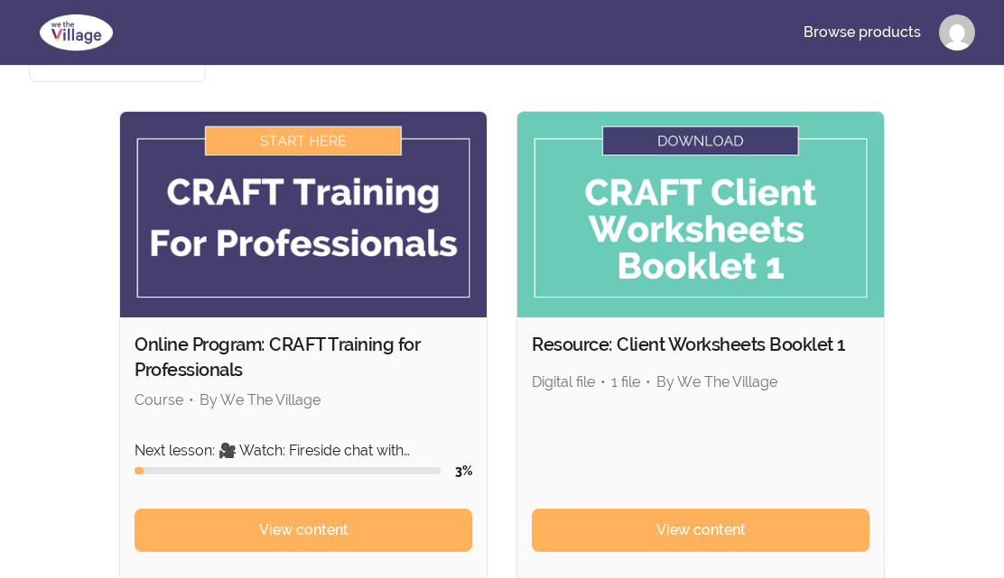
scroll to position [159, 0]
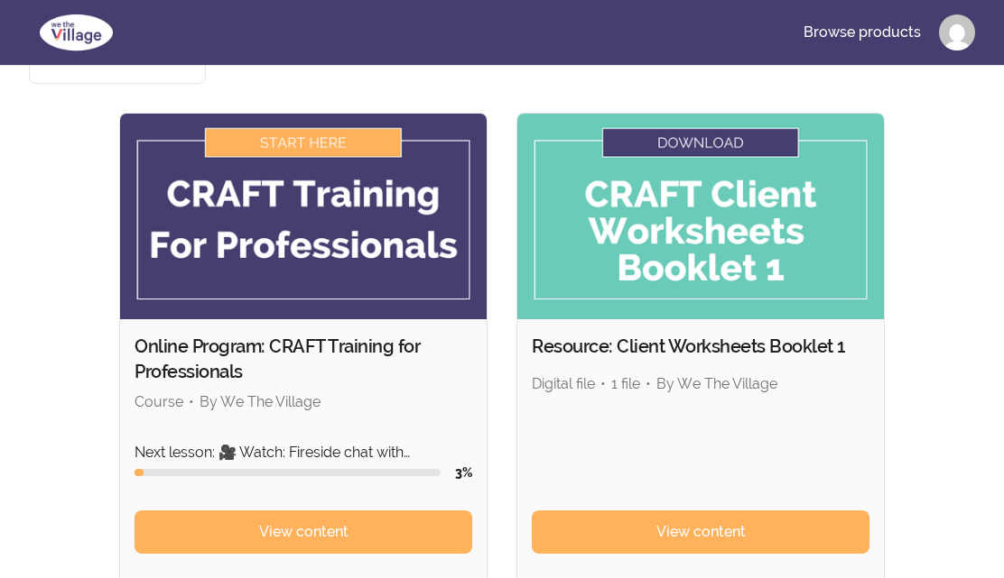
click at [376, 511] on link "View content" at bounding box center [303, 532] width 338 height 43
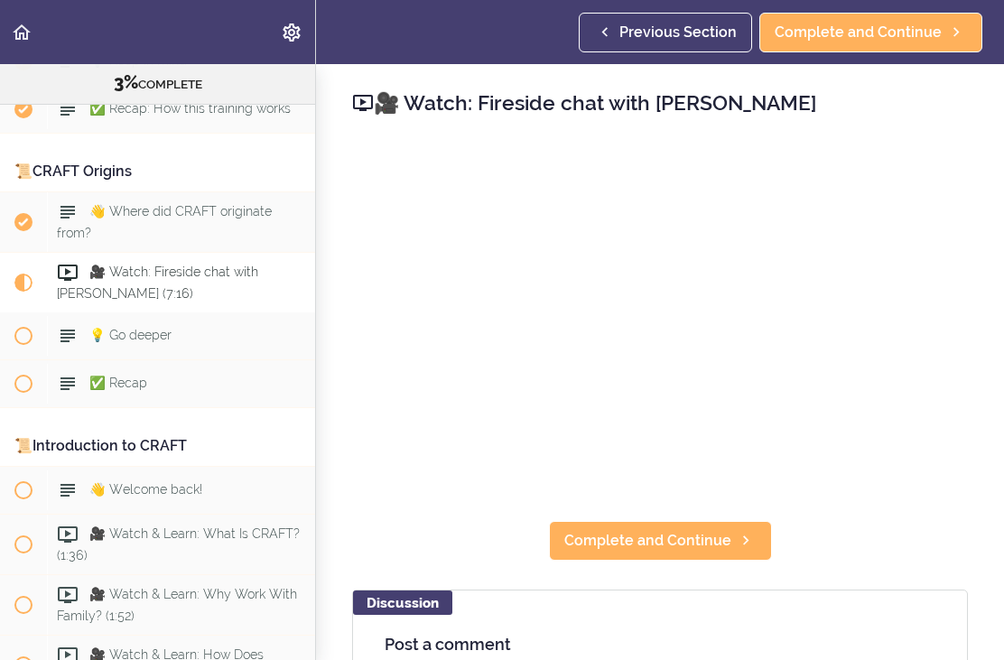
scroll to position [330, 0]
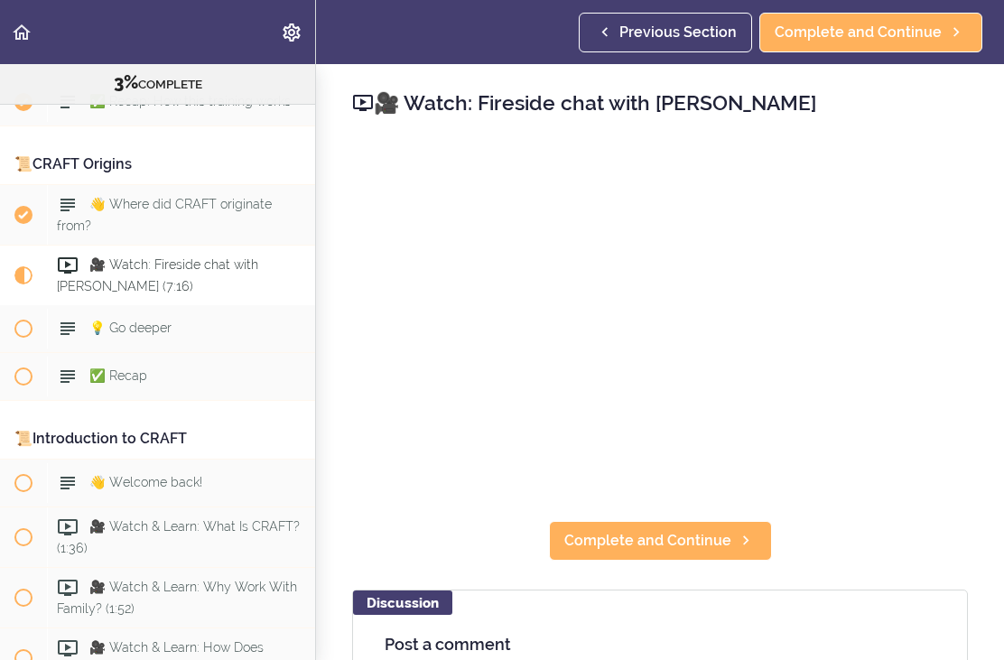
click at [254, 463] on div "👋 Welcome back!" at bounding box center [181, 483] width 268 height 40
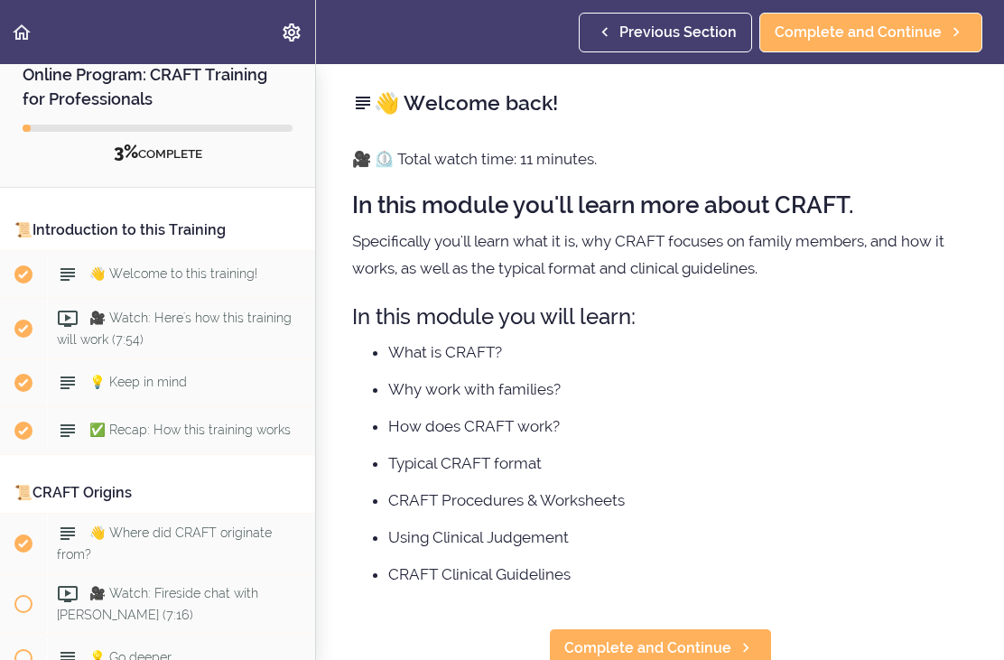
scroll to position [30, 0]
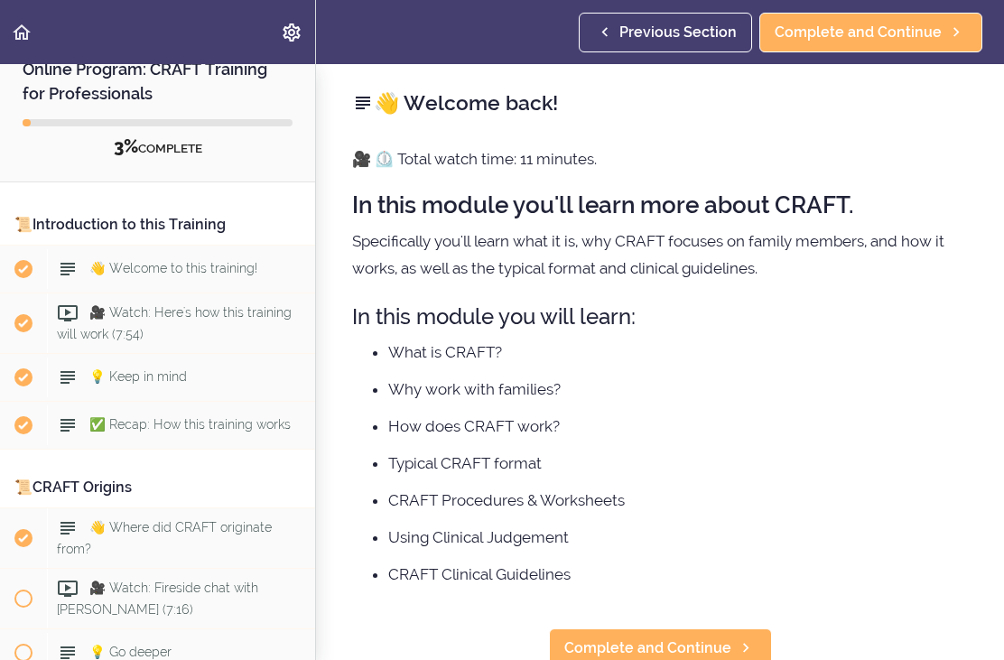
click at [227, 312] on span "🎥 Watch: Here's how this training will work (7:54)" at bounding box center [174, 322] width 235 height 35
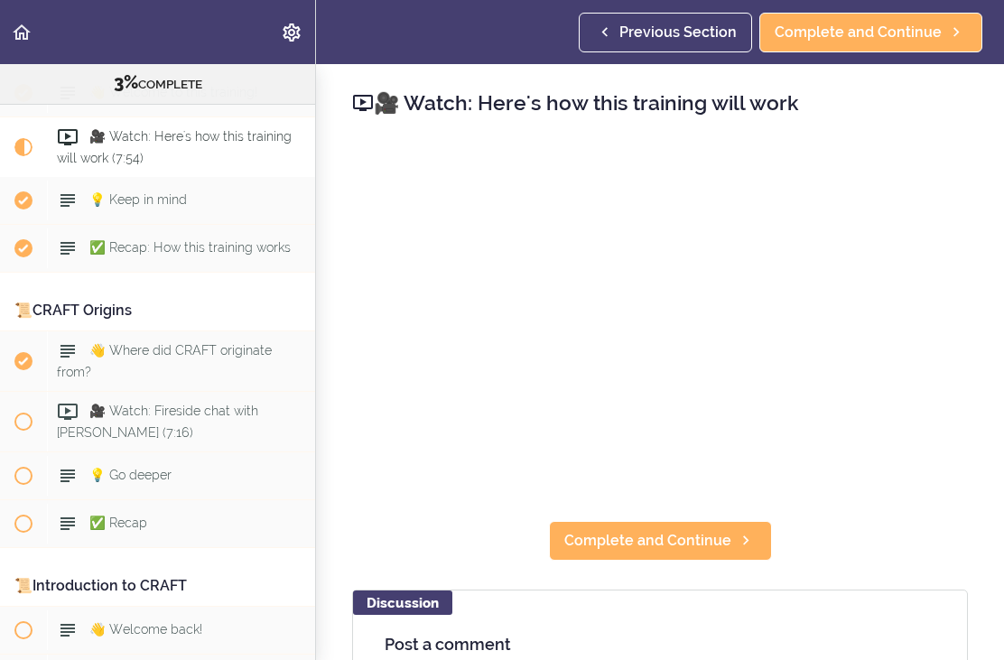
scroll to position [182, 0]
click at [246, 363] on div "👋 Where did CRAFT originate from?" at bounding box center [181, 362] width 268 height 60
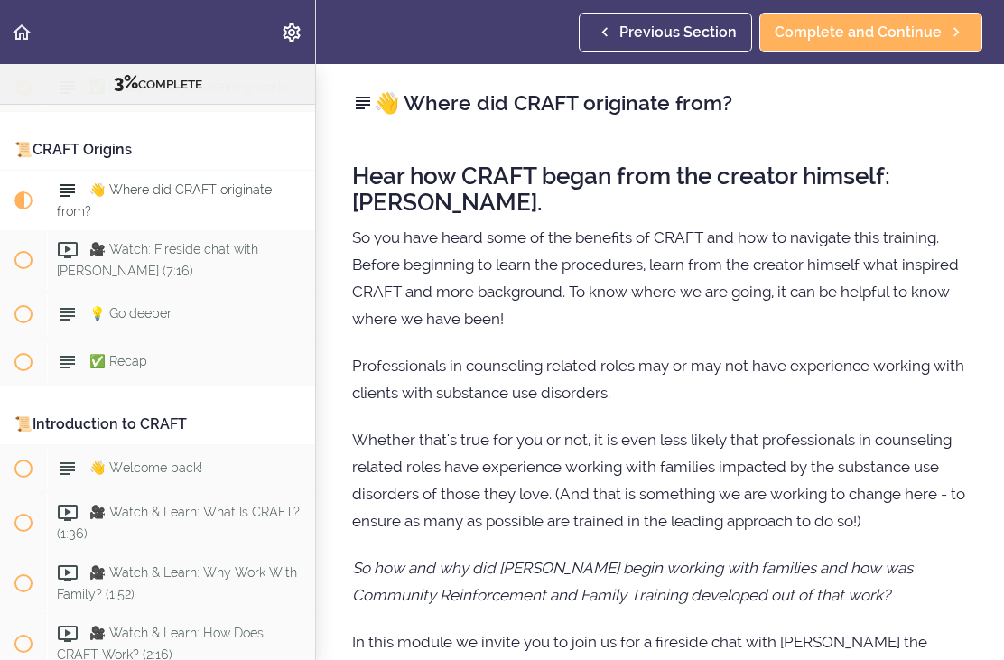
scroll to position [383, 0]
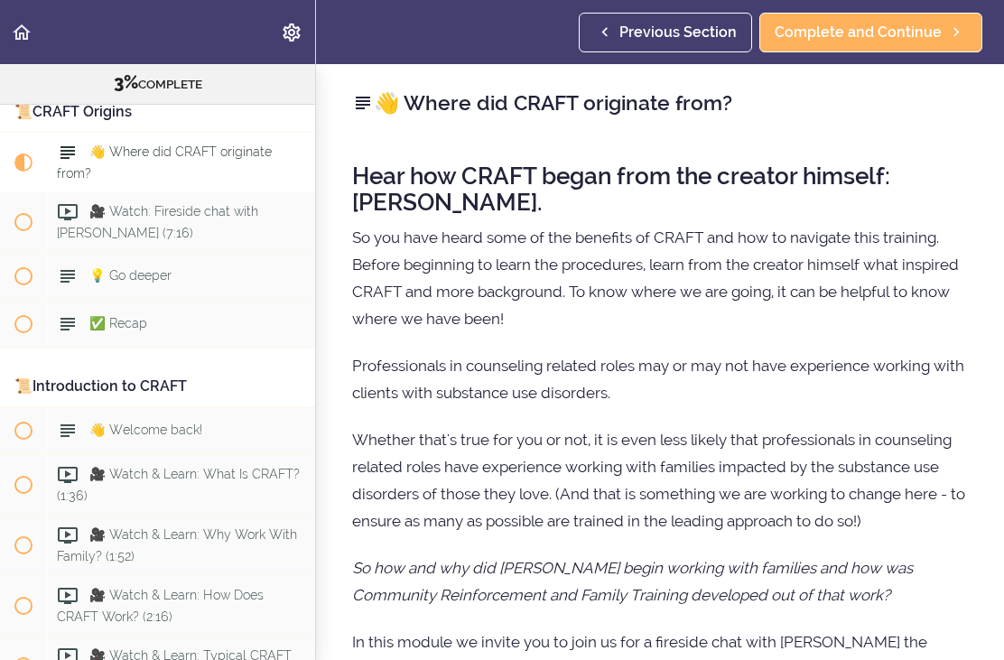
click at [185, 216] on div "🎥 Watch: Fireside chat with [PERSON_NAME] (7:16)" at bounding box center [181, 222] width 268 height 60
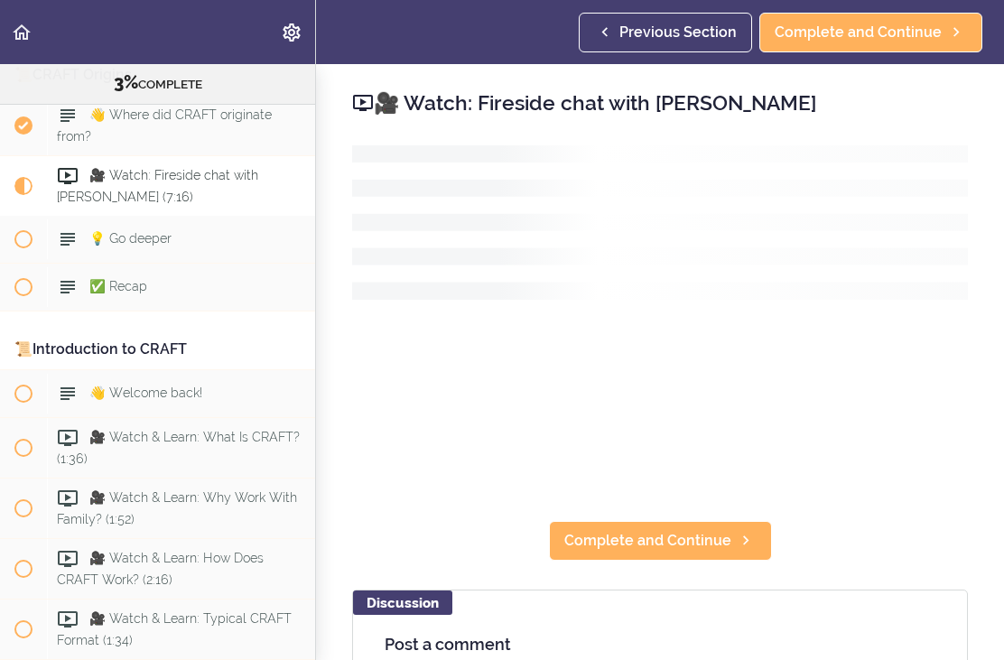
scroll to position [430, 0]
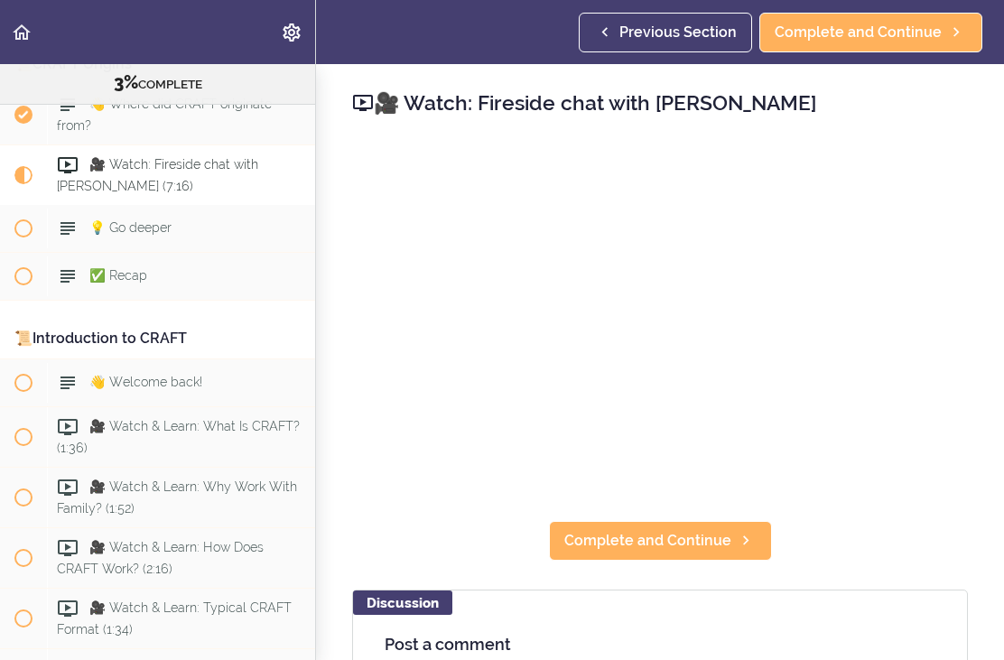
click at [689, 542] on span "Complete and Continue" at bounding box center [647, 541] width 167 height 22
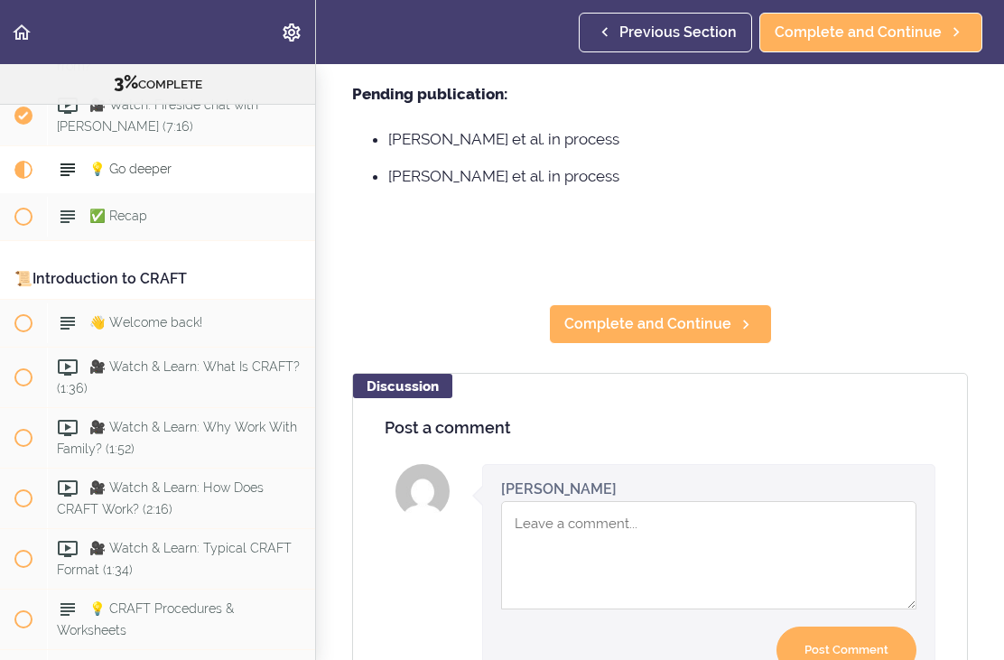
scroll to position [2144, 0]
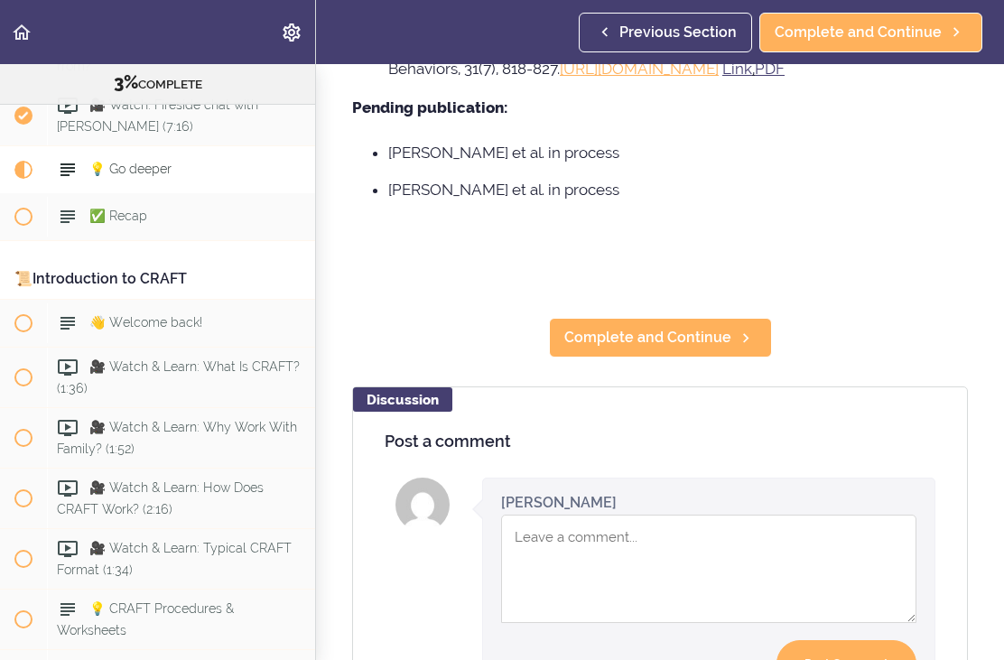
click at [688, 318] on link "Complete and Continue" at bounding box center [660, 338] width 223 height 40
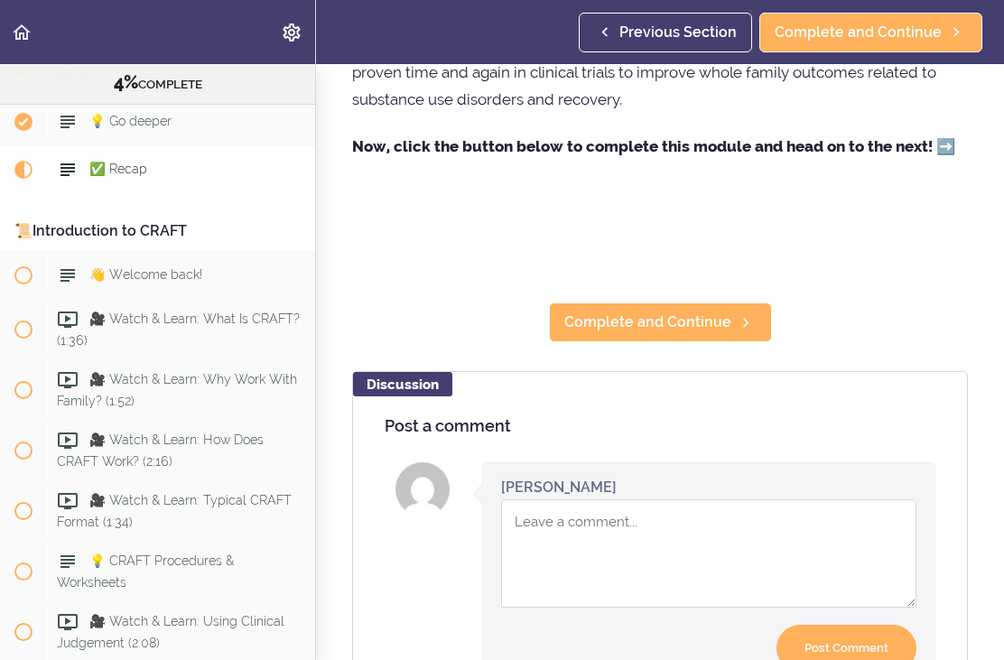
scroll to position [578, 0]
click at [679, 310] on link "Complete and Continue" at bounding box center [660, 323] width 223 height 40
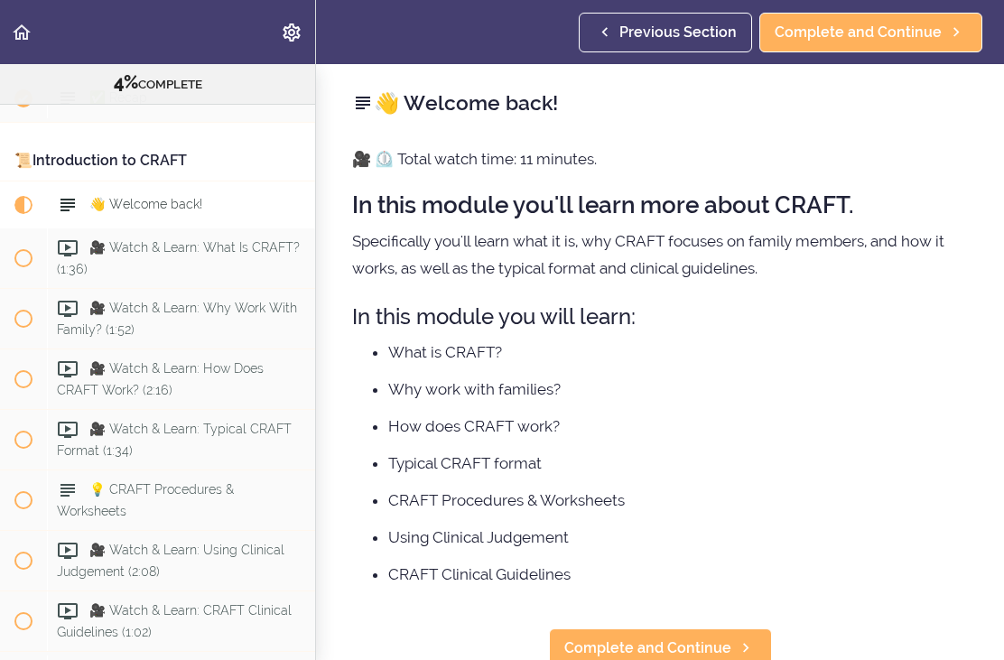
scroll to position [644, 0]
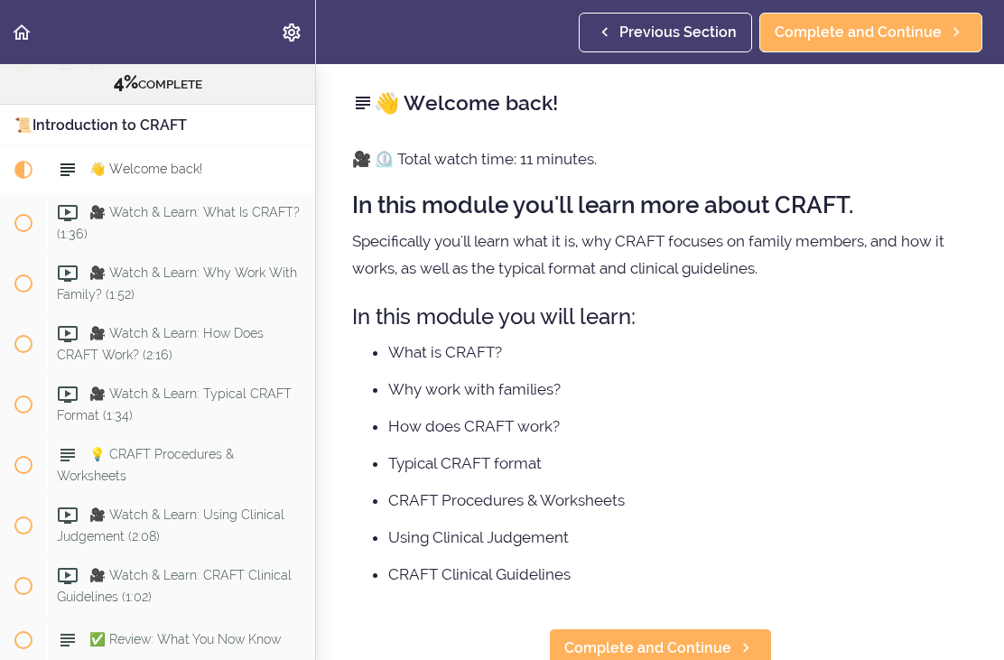
click at [702, 650] on span "Complete and Continue" at bounding box center [647, 648] width 167 height 22
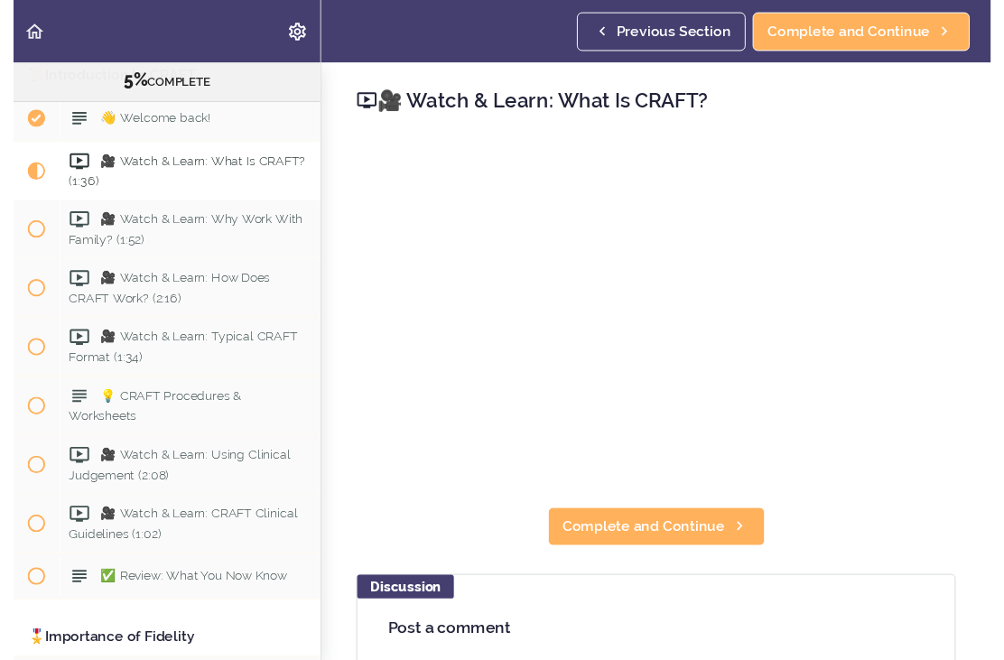
scroll to position [18, 0]
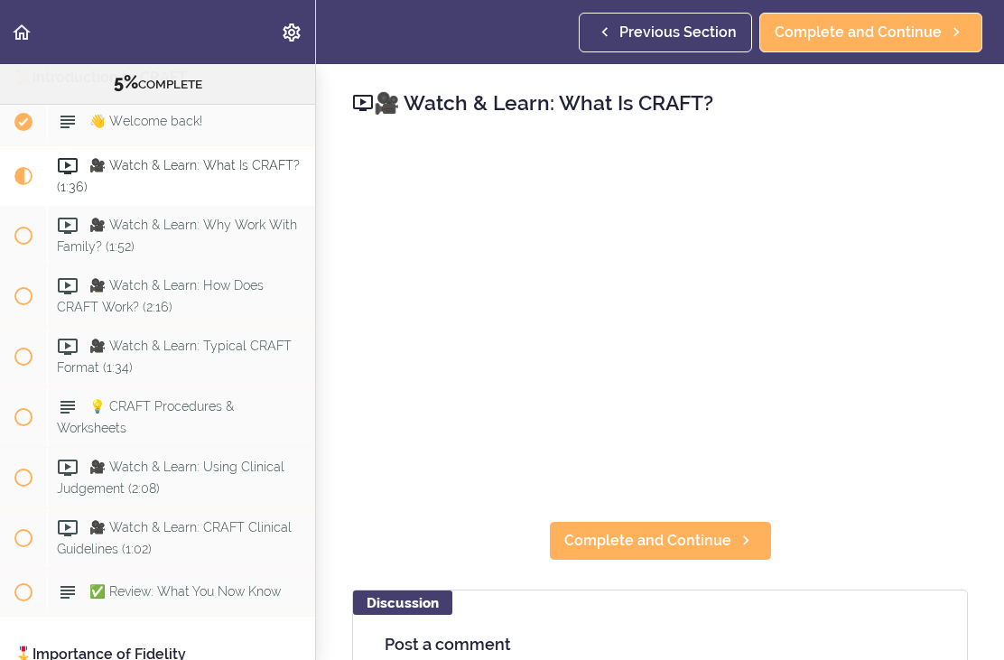
click at [739, 541] on link "Complete and Continue" at bounding box center [660, 541] width 223 height 40
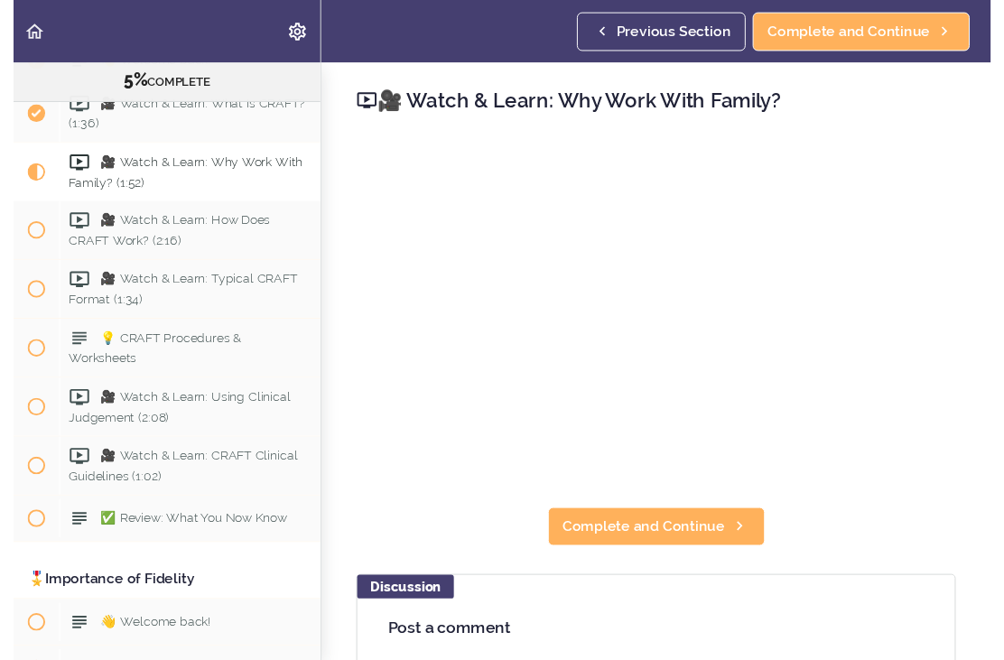
scroll to position [18, 0]
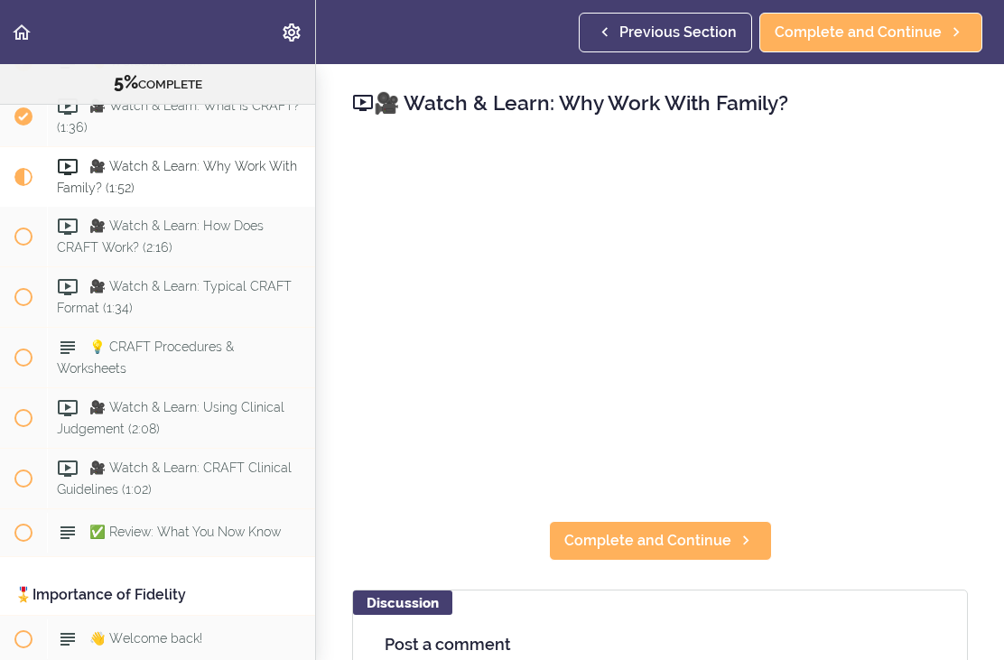
click at [699, 530] on span "Complete and Continue" at bounding box center [647, 541] width 167 height 22
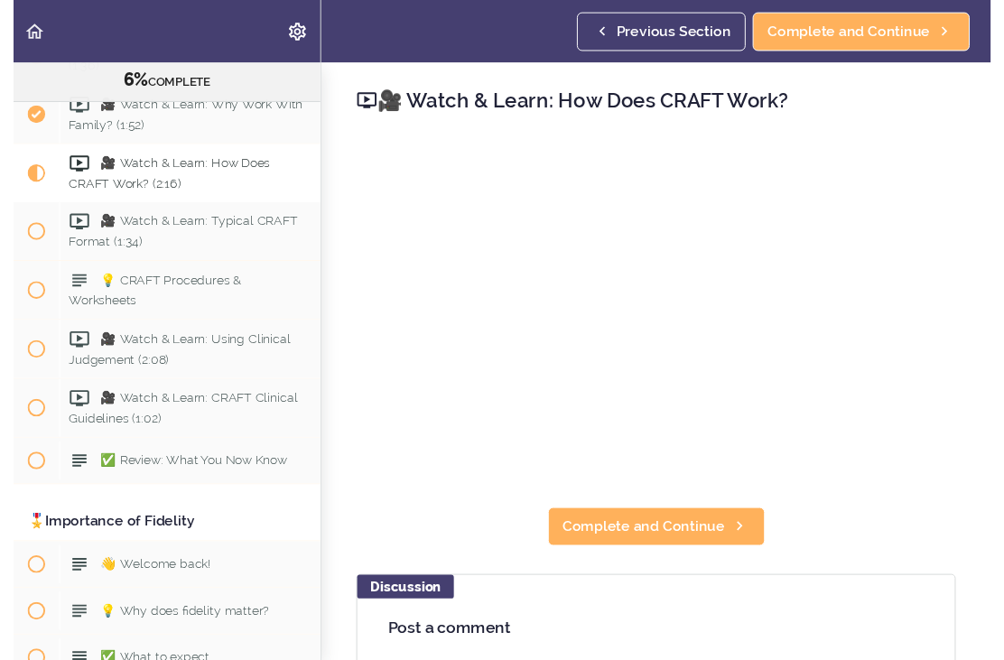
scroll to position [18, 0]
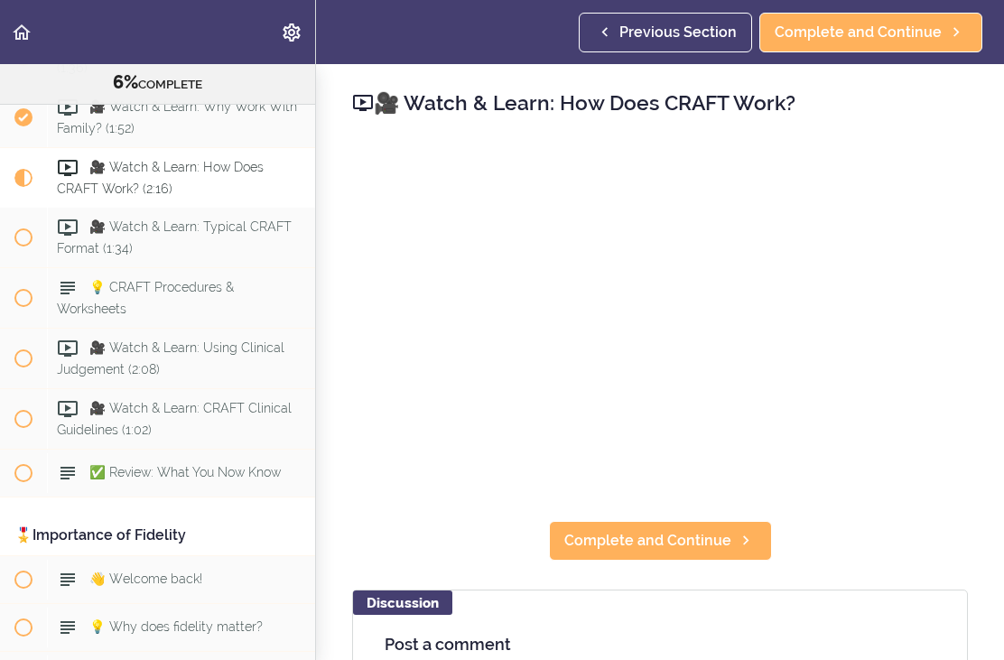
click at [705, 530] on span "Complete and Continue" at bounding box center [647, 541] width 167 height 22
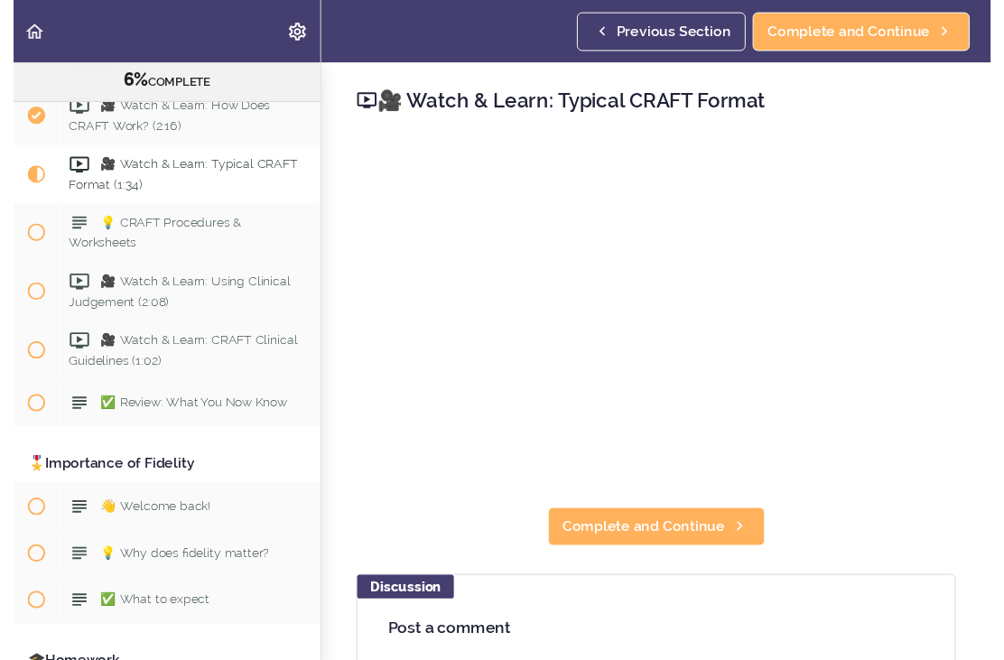
scroll to position [18, 0]
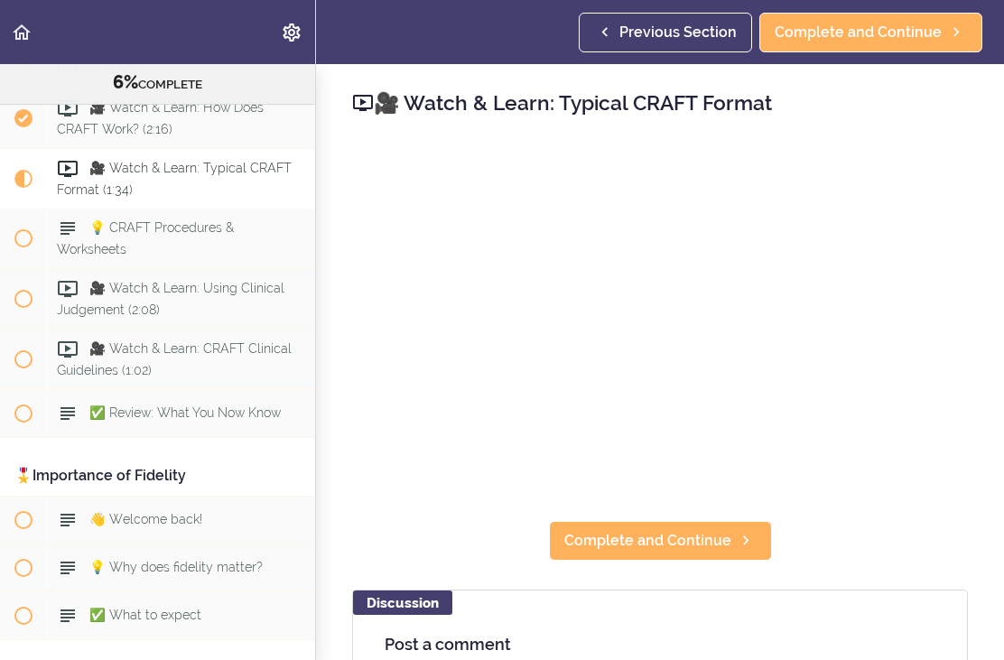
click at [729, 527] on link "Complete and Continue" at bounding box center [660, 541] width 223 height 40
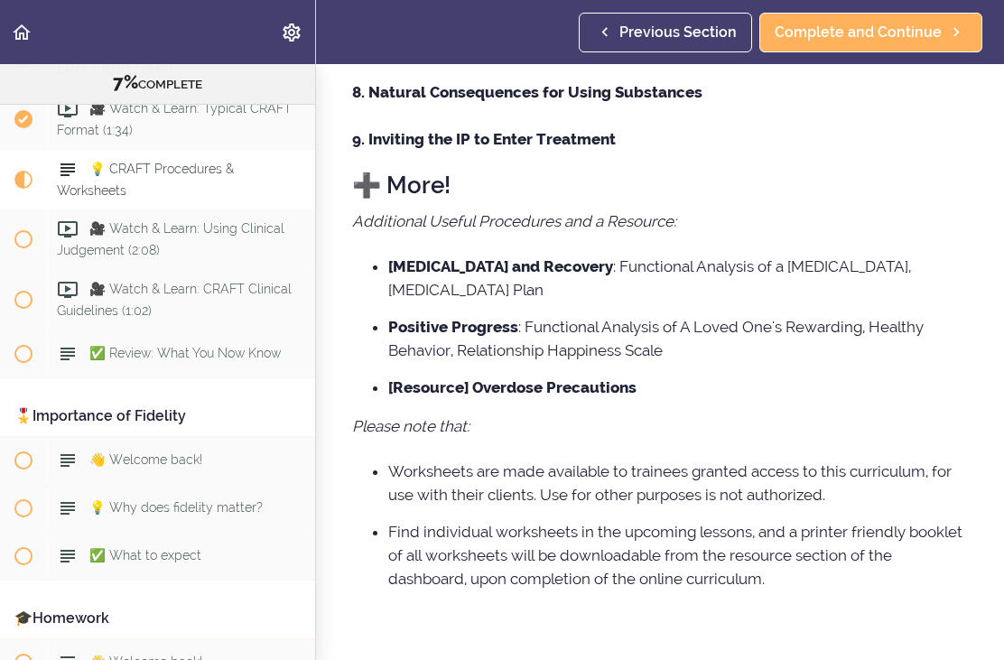
scroll to position [791, 0]
click at [933, 36] on span "Complete and Continue" at bounding box center [857, 33] width 167 height 22
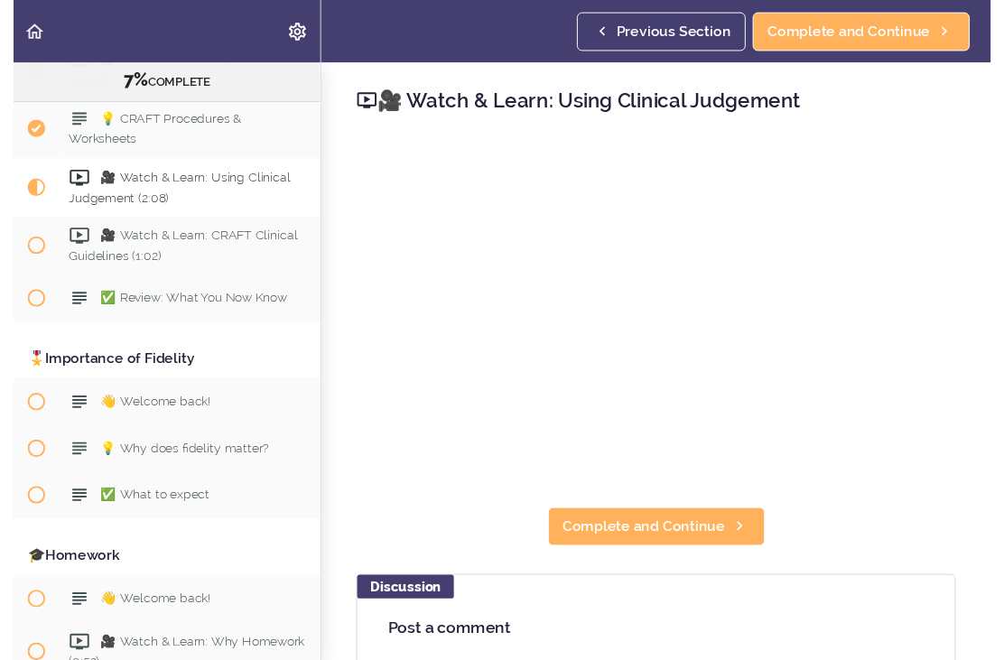
scroll to position [18, 0]
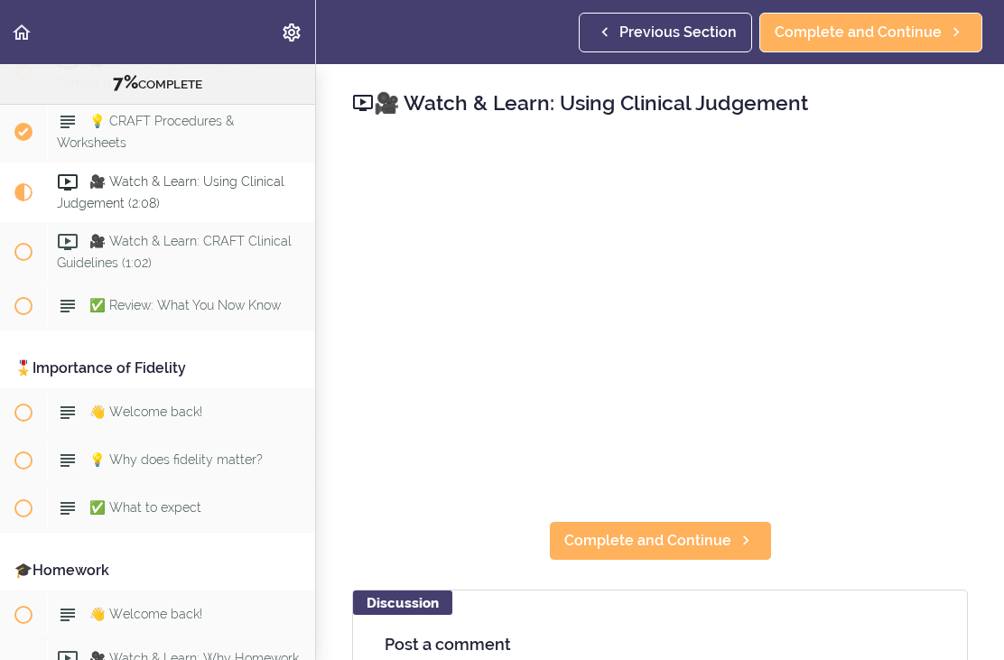
click at [732, 541] on link "Complete and Continue" at bounding box center [660, 541] width 223 height 40
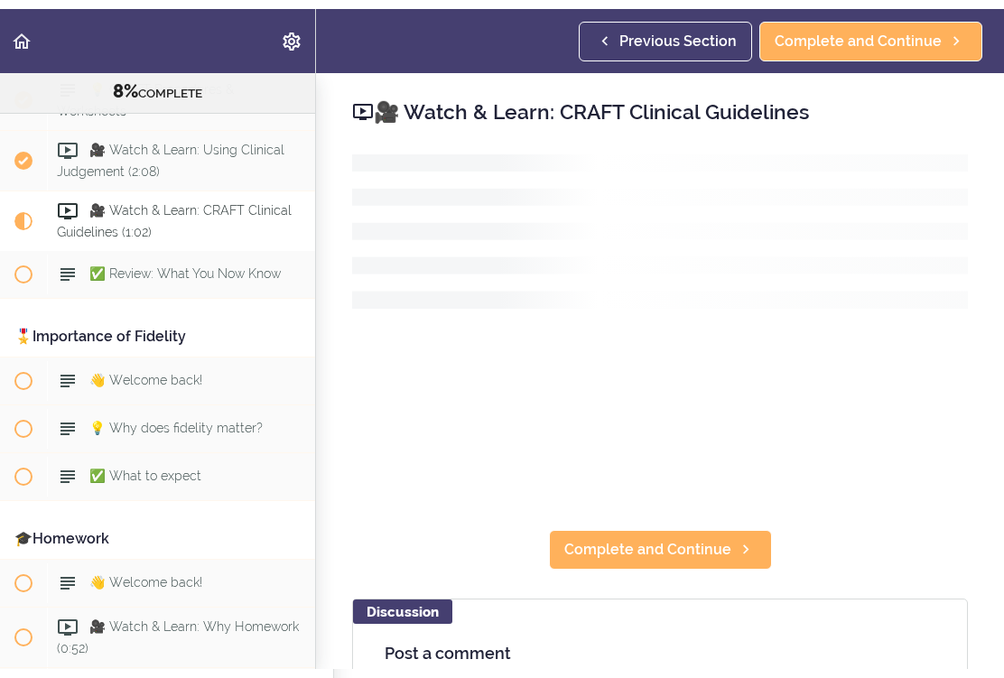
scroll to position [1038, 0]
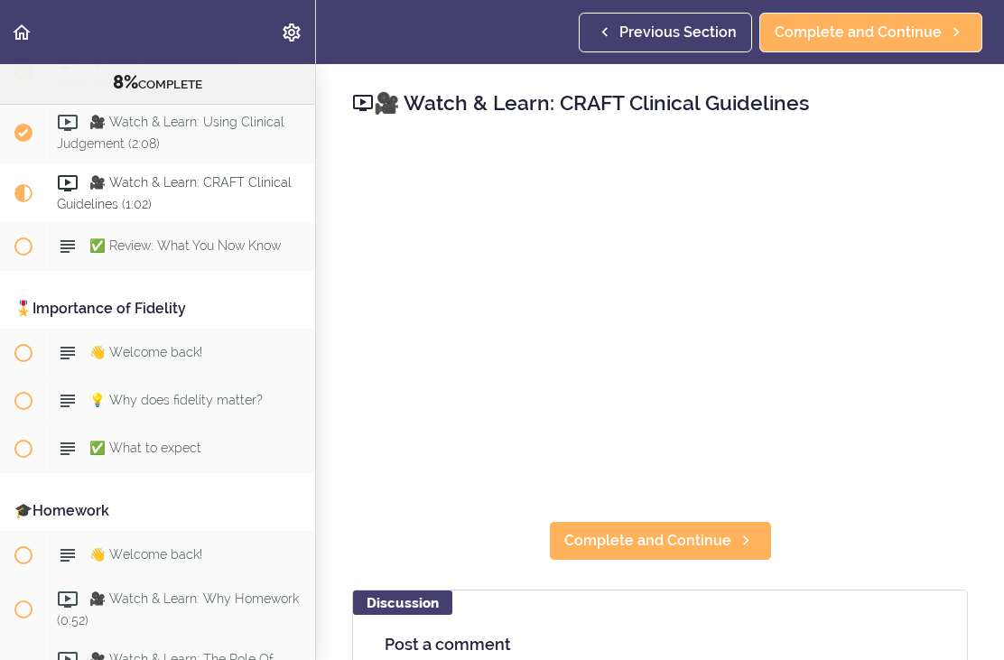
click at [947, 493] on div "🎥 Watch & Learn: CRAFT Clinical Guidelines Complete and Continue Discussion Pos…" at bounding box center [660, 362] width 688 height 596
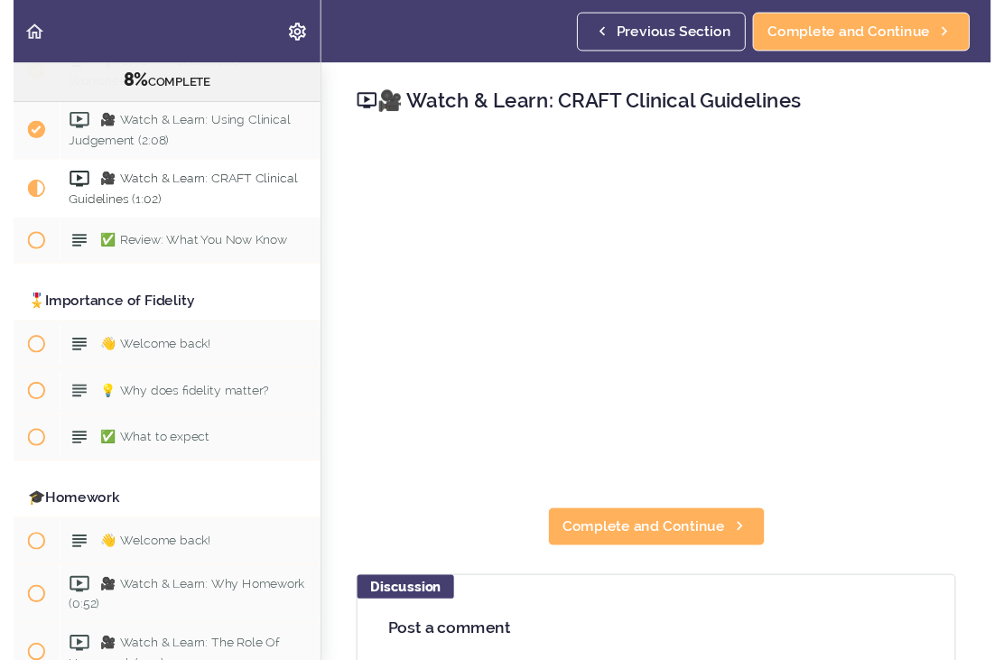
scroll to position [18, 0]
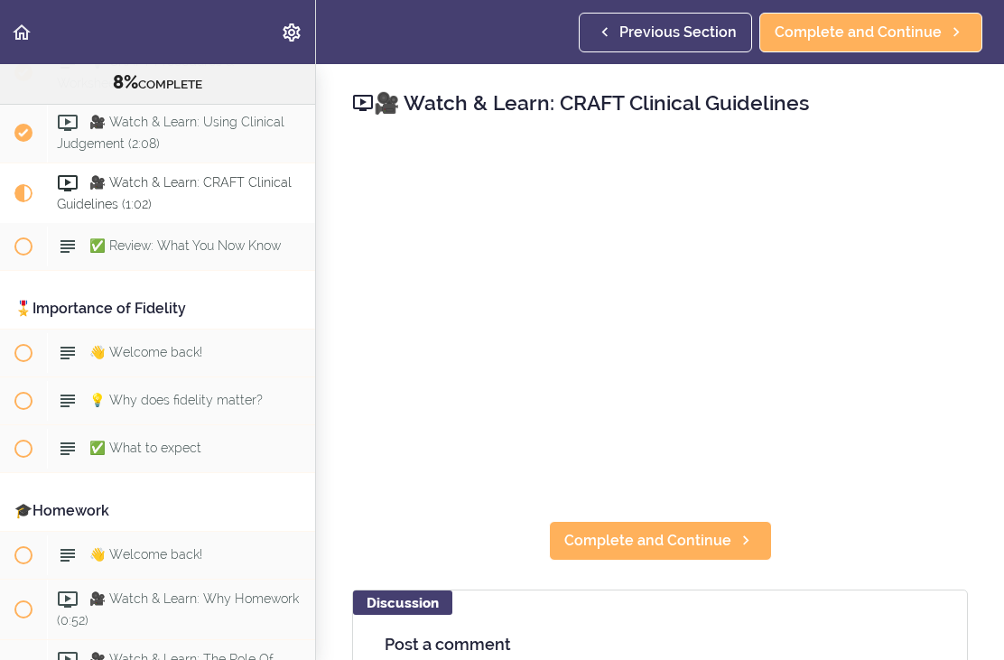
click at [730, 526] on link "Complete and Continue" at bounding box center [660, 541] width 223 height 40
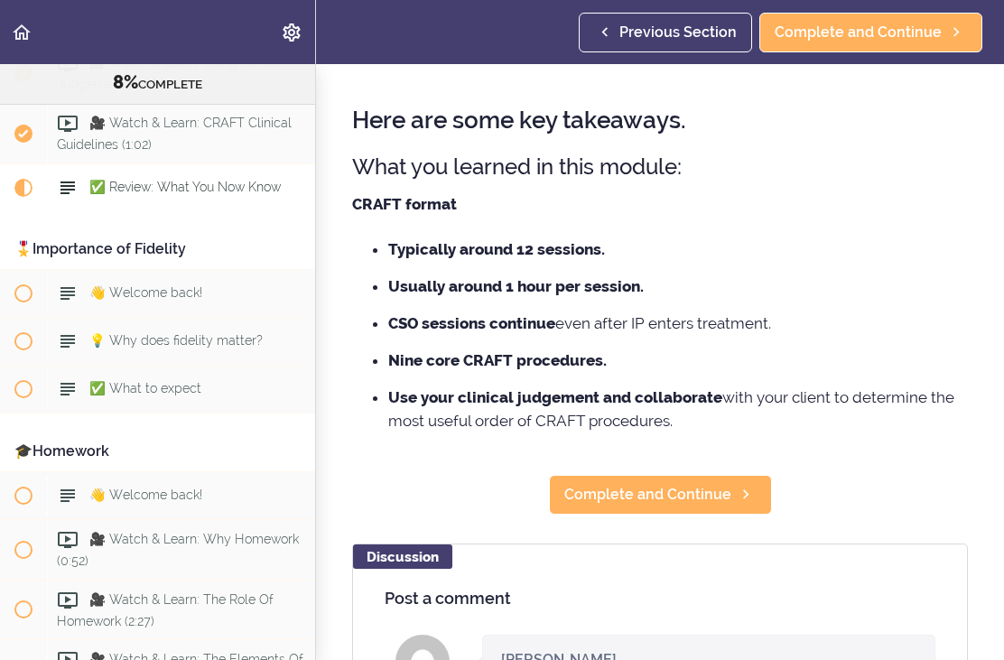
scroll to position [62, 0]
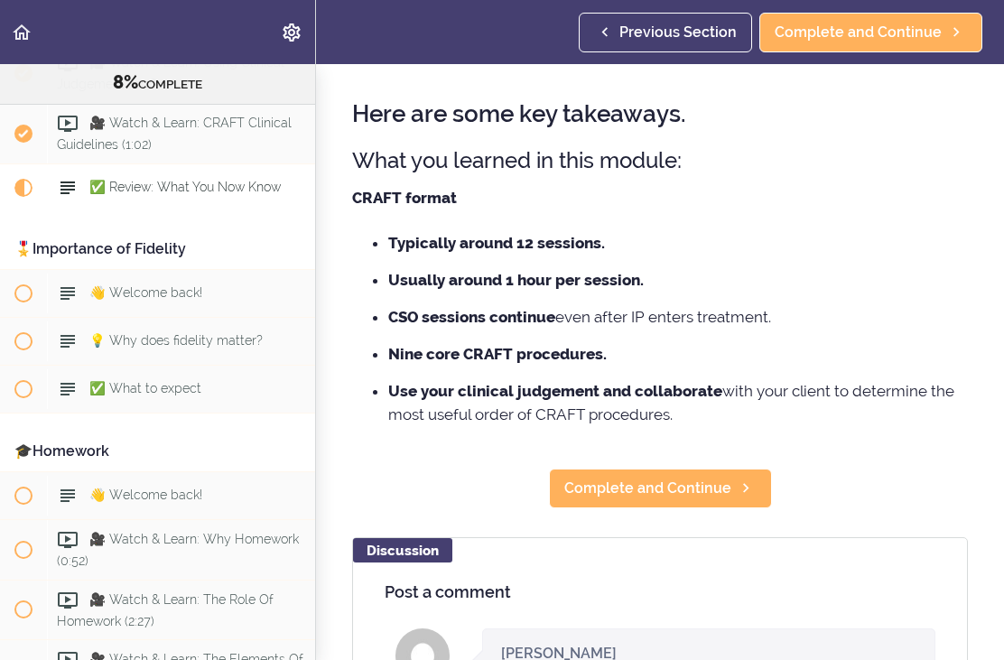
click at [728, 483] on link "Complete and Continue" at bounding box center [660, 488] width 223 height 40
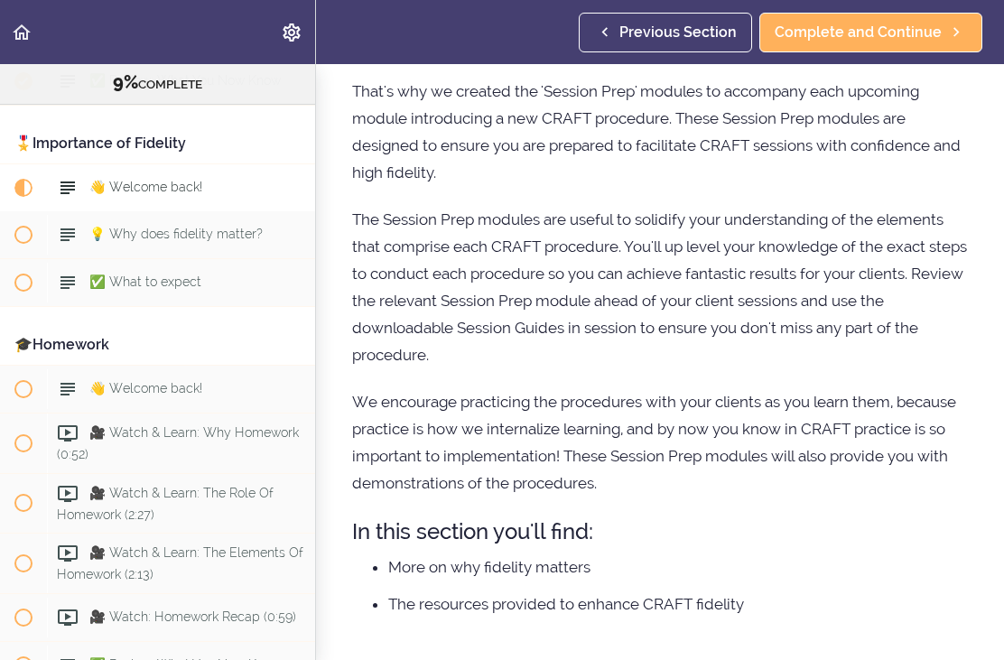
scroll to position [167, 0]
click at [944, 332] on p "The Session Prep modules are useful to solidify your understanding of the eleme…" at bounding box center [659, 288] width 615 height 162
click at [874, 389] on p "We encourage practicing the procedures with your clients as you learn them, bec…" at bounding box center [659, 443] width 615 height 108
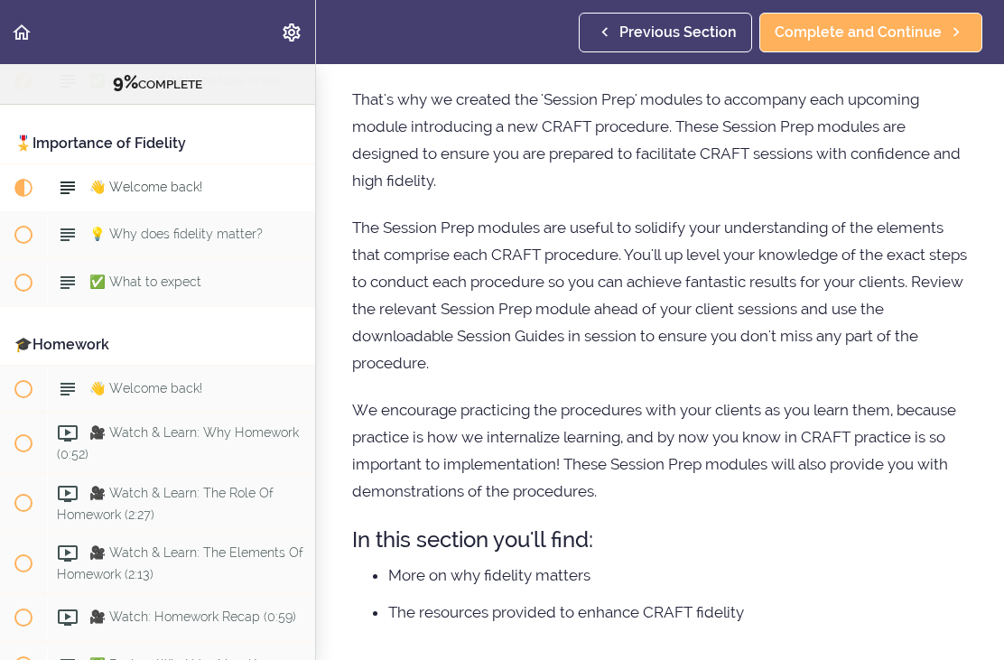
scroll to position [158, 0]
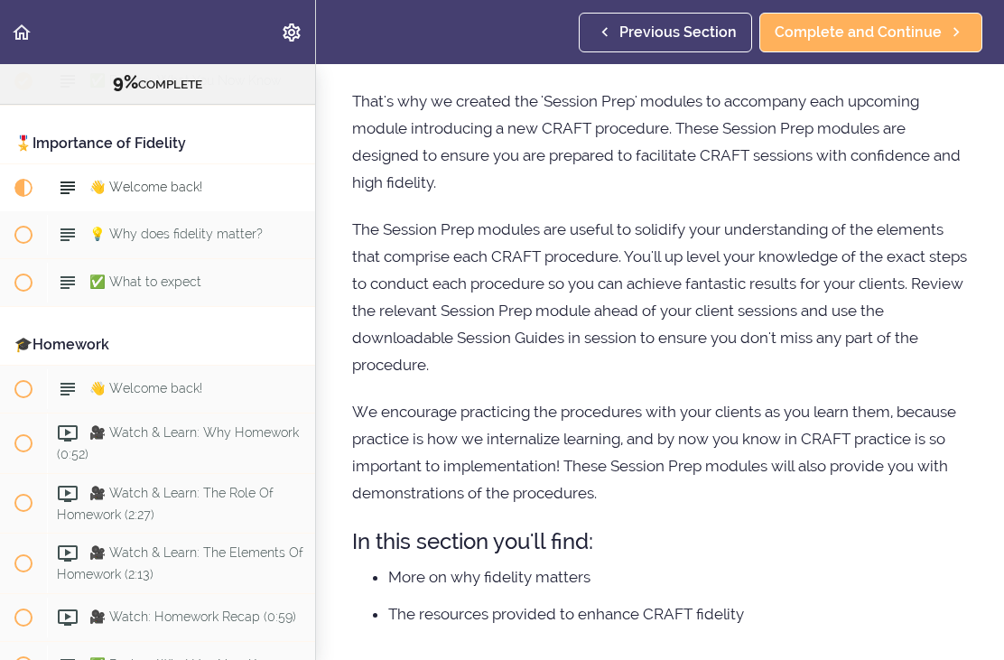
click at [950, 41] on icon at bounding box center [956, 32] width 22 height 19
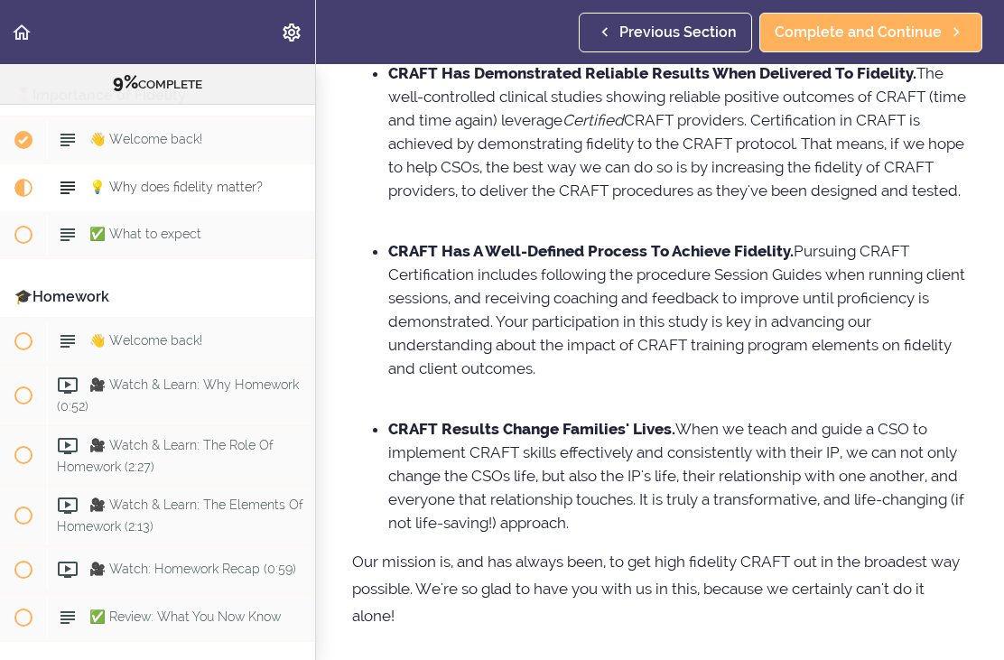
scroll to position [404, 0]
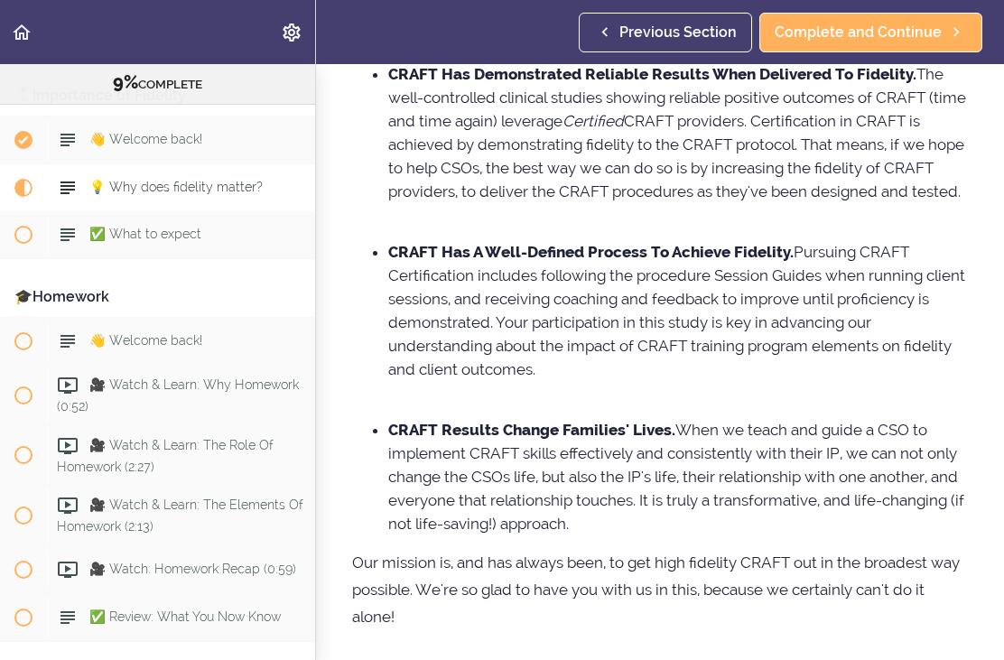
click at [967, 46] on link "Complete and Continue" at bounding box center [870, 33] width 223 height 40
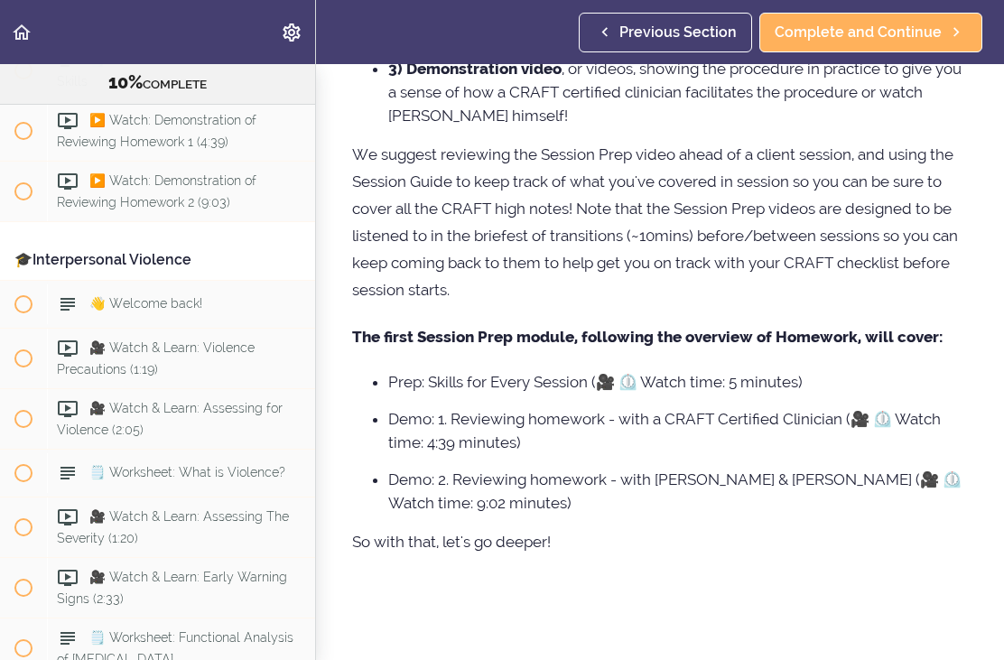
scroll to position [433, 0]
click at [966, 35] on icon at bounding box center [956, 32] width 22 height 19
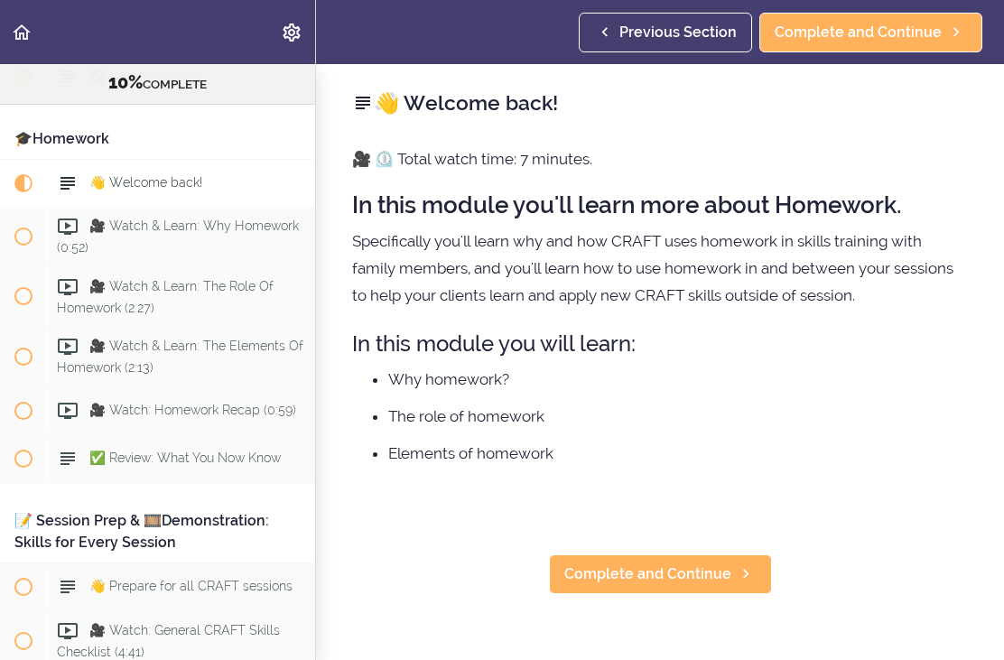
scroll to position [1406, 0]
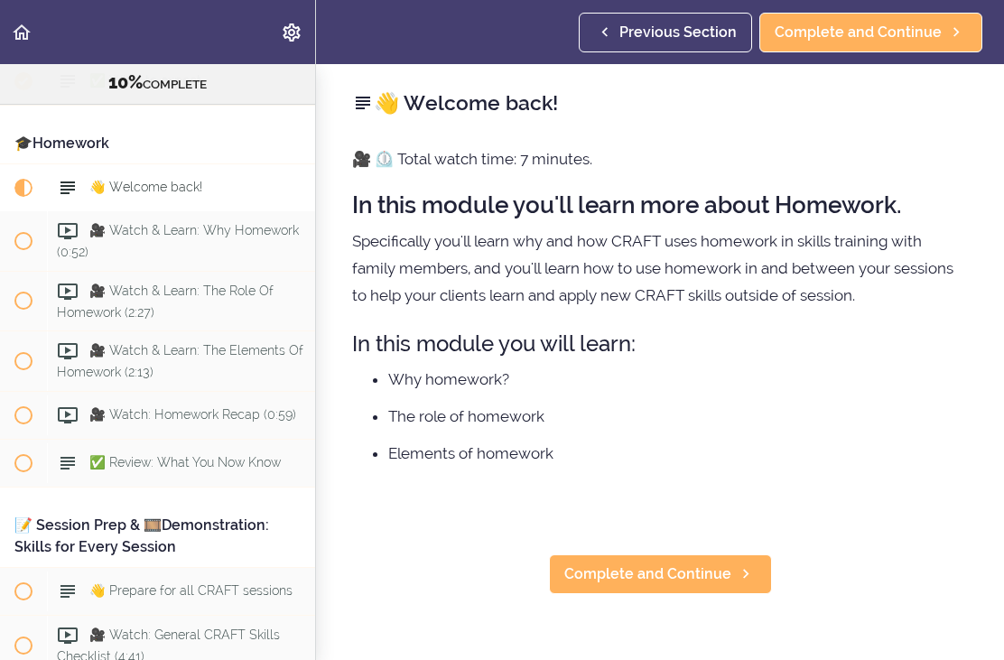
click at [706, 583] on span "Complete and Continue" at bounding box center [647, 574] width 167 height 22
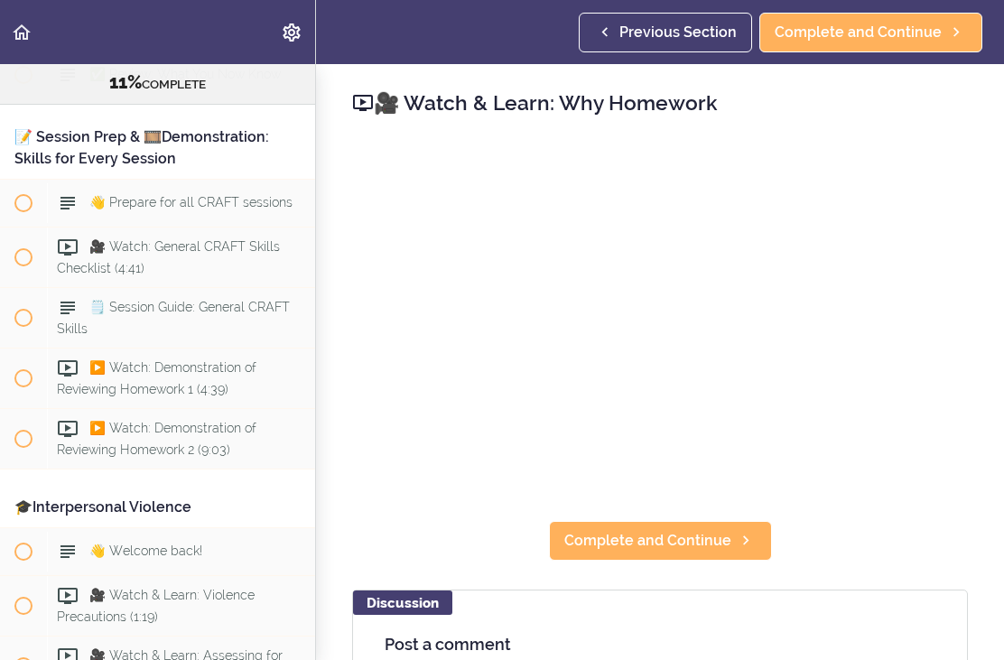
scroll to position [1795, 0]
